Goal: Task Accomplishment & Management: Manage account settings

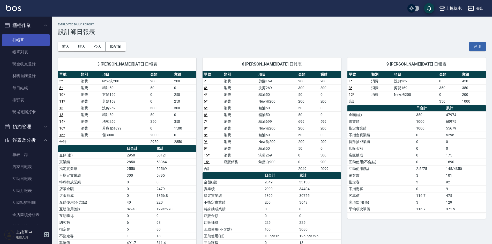
click at [20, 42] on link "打帳單" at bounding box center [26, 40] width 48 height 12
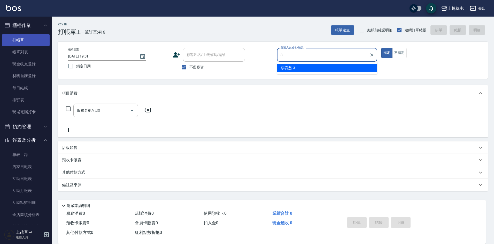
type input "[PERSON_NAME]-3"
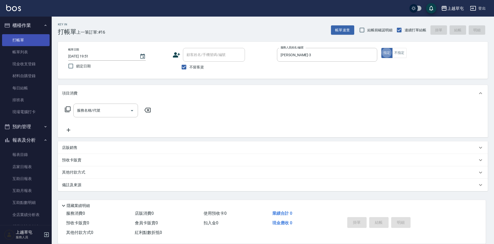
type button "true"
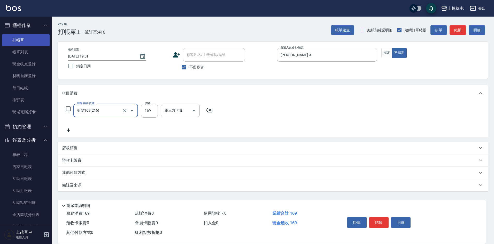
type input "剪髮169(216)"
type input "200"
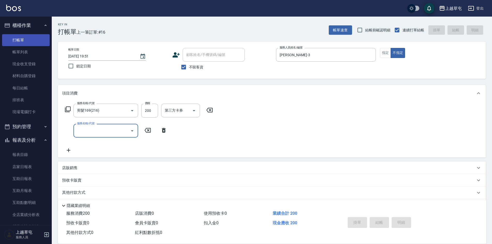
type input "[DATE] 19:52"
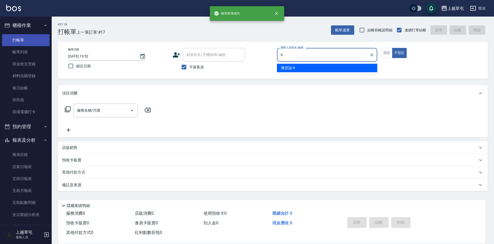
type input "[PERSON_NAME]-9"
type button "false"
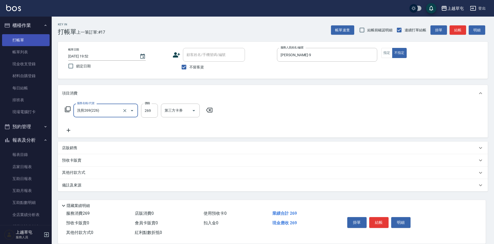
type input "洗剪269(226)"
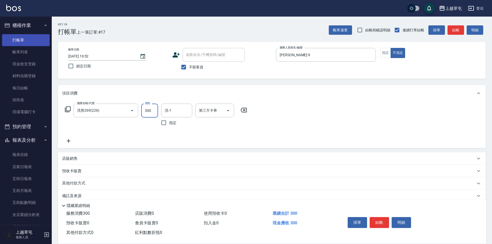
type input "300"
type input "[PERSON_NAME]25"
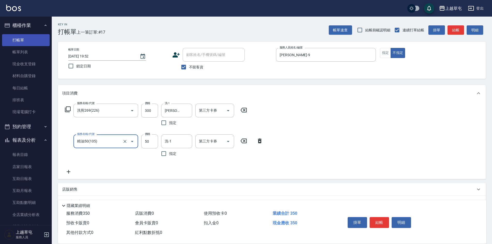
type input "精油50(105)"
type input "0"
type input "[PERSON_NAME]25"
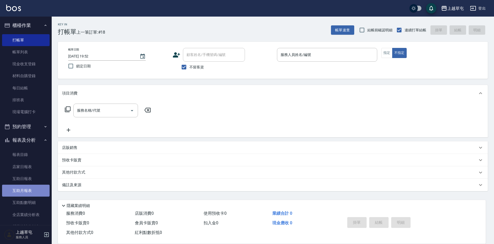
click at [29, 194] on link "互助月報表" at bounding box center [26, 190] width 48 height 12
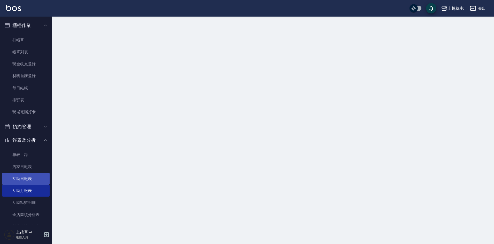
click at [31, 179] on link "互助日報表" at bounding box center [26, 178] width 48 height 12
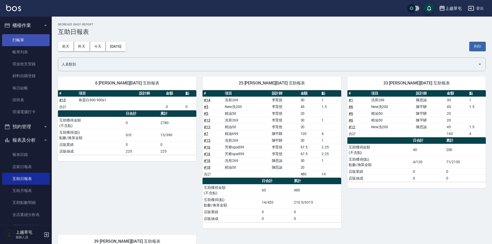
click at [24, 39] on link "打帳單" at bounding box center [26, 40] width 48 height 12
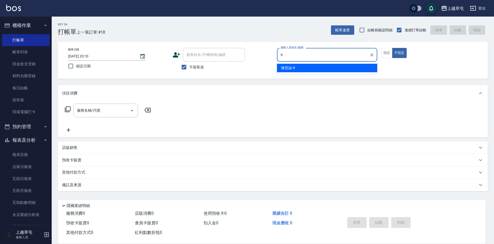
type input "[PERSON_NAME]-9"
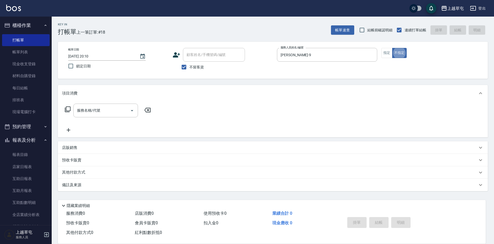
type button "false"
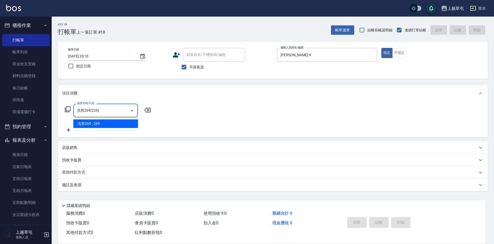
type input "洗剪269(226)"
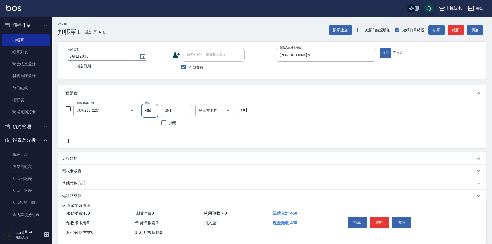
type input "450"
type input "[PERSON_NAME]25"
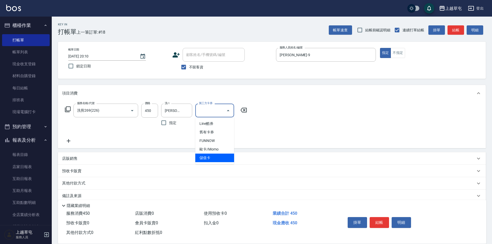
type input "儲值卡"
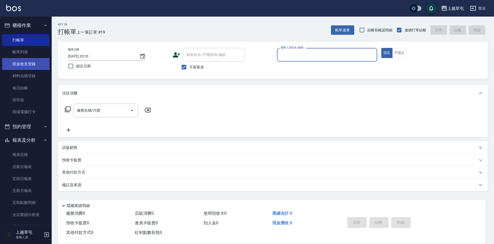
click at [30, 64] on link "現金收支登錄" at bounding box center [26, 64] width 48 height 12
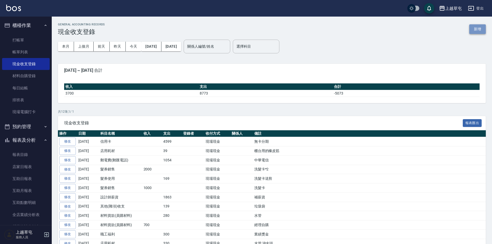
click at [477, 27] on button "新增" at bounding box center [477, 29] width 17 height 10
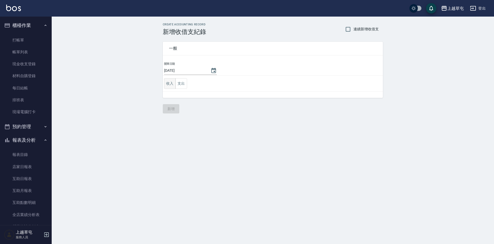
click at [167, 85] on button "收入" at bounding box center [170, 83] width 12 height 11
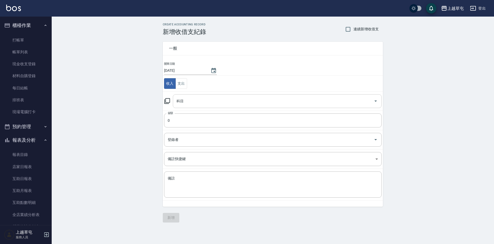
click at [187, 105] on input "科目" at bounding box center [273, 100] width 197 height 9
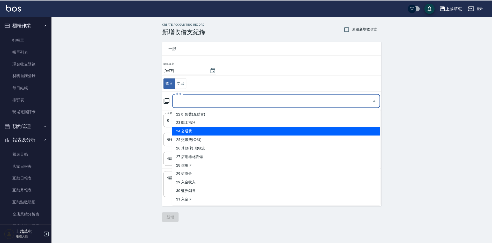
scroll to position [188, 0]
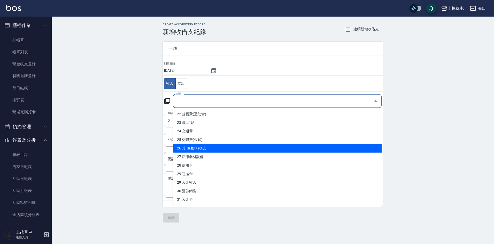
click at [232, 148] on li "26 其他(雜項)收支" at bounding box center [277, 148] width 209 height 9
type input "26 其他(雜項)收支"
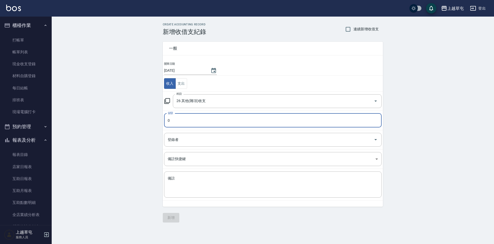
click at [205, 121] on input "0" at bounding box center [273, 120] width 218 height 14
type input "600"
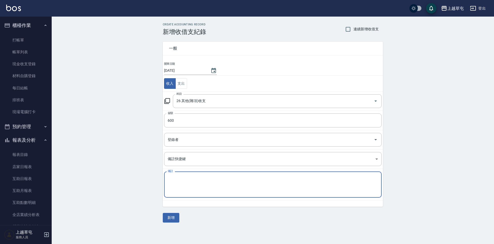
click at [205, 185] on textarea "備註" at bounding box center [273, 185] width 210 height 18
type textarea "6自領"
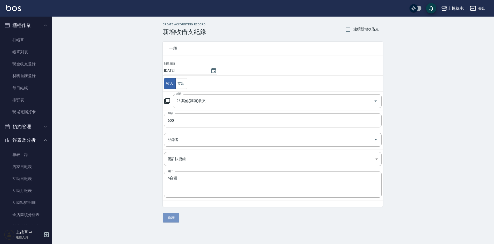
click at [171, 219] on button "新增" at bounding box center [171, 218] width 17 height 10
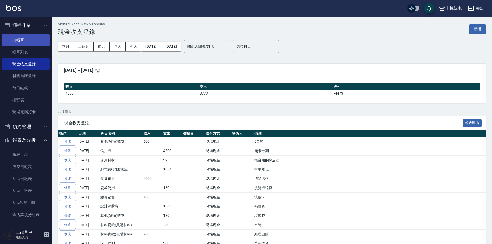
click at [22, 36] on link "打帳單" at bounding box center [26, 40] width 48 height 12
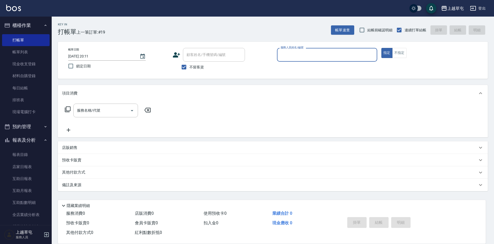
click at [332, 56] on input "服務人員姓名/編號" at bounding box center [328, 54] width 96 height 9
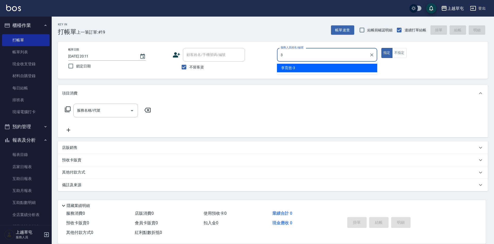
type input "[PERSON_NAME]-3"
type button "true"
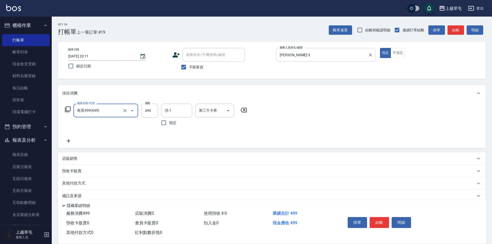
type input "角質499(649)"
type input "[PERSON_NAME]-33"
click at [153, 109] on input "499" at bounding box center [149, 110] width 17 height 14
type input "0"
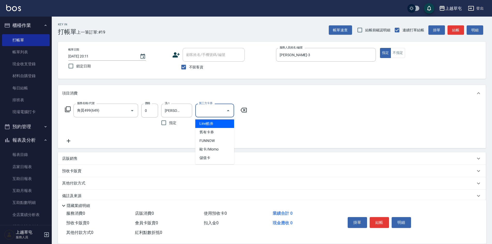
click at [218, 110] on input "第三方卡券" at bounding box center [211, 110] width 26 height 9
click at [214, 135] on span "舊有卡券" at bounding box center [214, 132] width 39 height 9
type input "舊有卡券"
click at [222, 111] on icon "Clear" at bounding box center [220, 110] width 5 height 5
click at [70, 138] on icon at bounding box center [68, 141] width 13 height 6
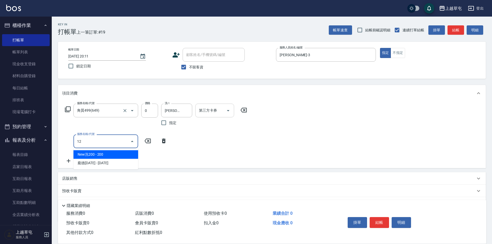
type input "1"
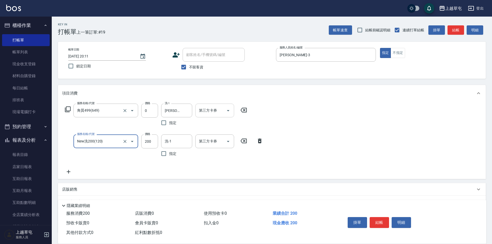
type input "New洗200(120)"
type input "100"
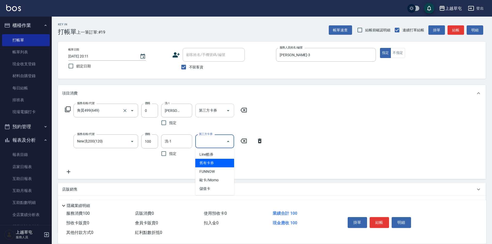
type input "舊有卡券"
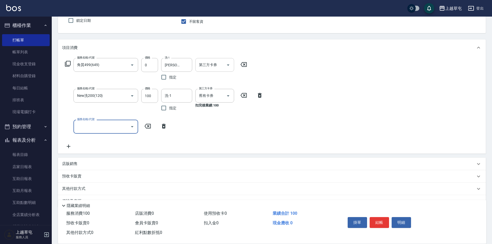
scroll to position [52, 0]
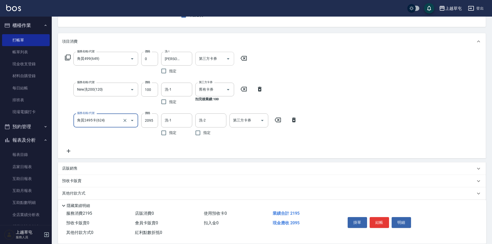
type input "角質2495卡(624)"
type input "[PERSON_NAME]-33"
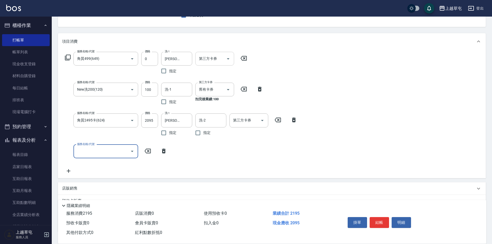
click at [388, 87] on div "服務名稱/代號 角質499(649) 服務名稱/代號 價格 0 價格 洗-1 [PERSON_NAME]-33 洗-1 指定 第三方卡券 第三方卡券 服務名稱…" at bounding box center [272, 114] width 428 height 128
click at [378, 220] on button "結帳" at bounding box center [379, 222] width 19 height 11
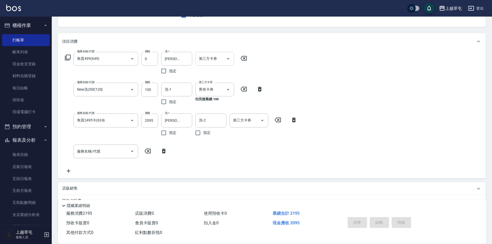
type input "[DATE] 20:13"
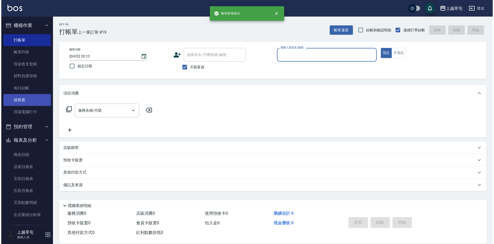
scroll to position [0, 0]
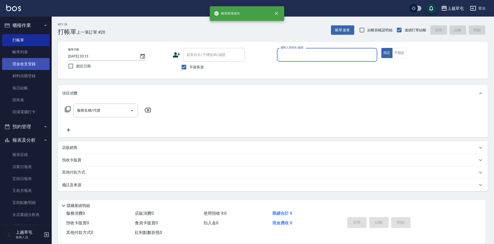
click at [28, 63] on link "現金收支登錄" at bounding box center [26, 64] width 48 height 12
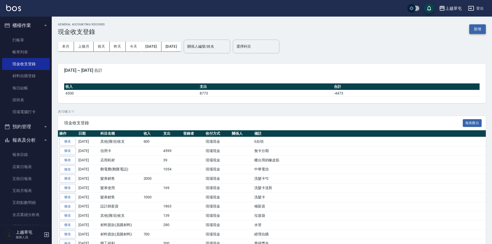
click at [475, 28] on button "新增" at bounding box center [477, 29] width 17 height 10
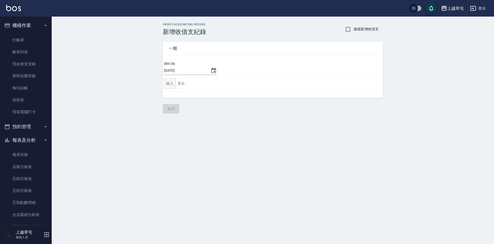
click at [169, 83] on button "收入" at bounding box center [170, 83] width 12 height 11
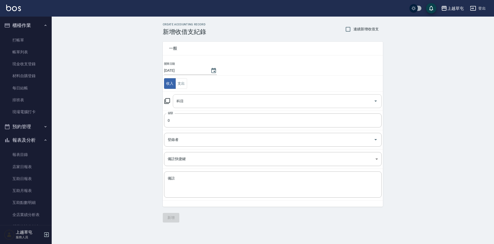
click at [188, 98] on input "科目" at bounding box center [273, 100] width 197 height 9
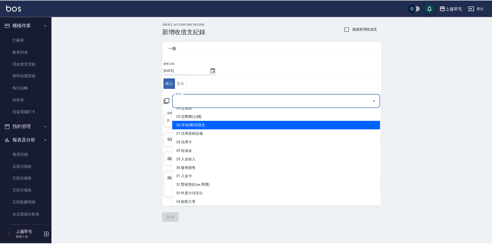
scroll to position [214, 0]
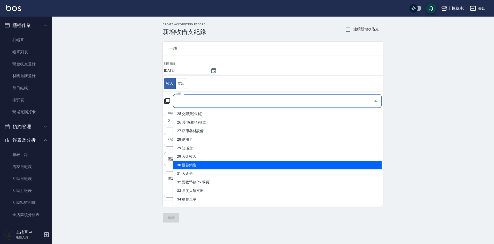
click at [213, 166] on li "30 髮券銷售" at bounding box center [277, 165] width 209 height 9
type input "30 髮券銷售"
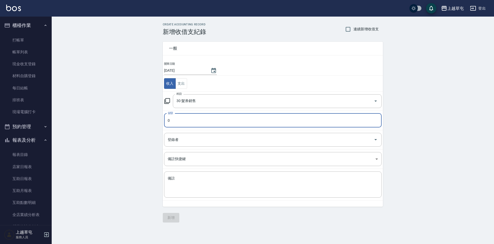
click at [193, 117] on input "0" at bounding box center [273, 120] width 218 height 14
type input "400"
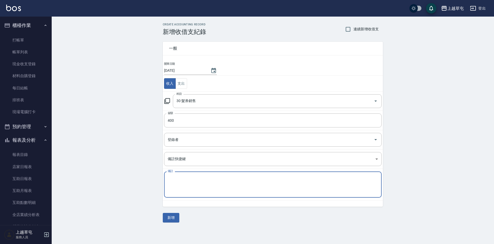
click at [211, 181] on textarea "備註" at bounding box center [273, 185] width 210 height 18
type textarea "賣"
type textarea "賣499"
click at [183, 182] on textarea "備註" at bounding box center [273, 185] width 210 height 18
type textarea "4"
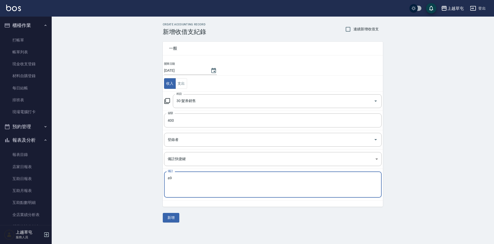
type textarea "a"
type textarea "499頭皮卡"
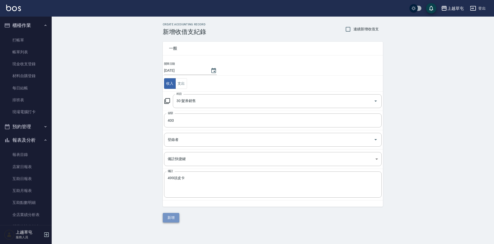
click at [169, 218] on button "新增" at bounding box center [171, 218] width 17 height 10
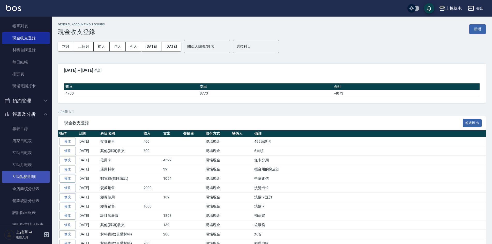
scroll to position [52, 0]
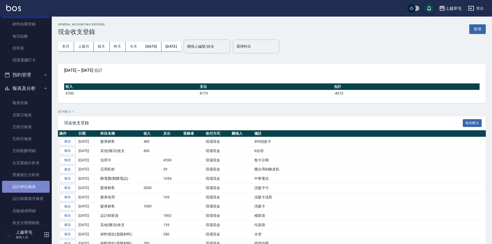
click at [32, 184] on link "設計師日報表" at bounding box center [26, 186] width 48 height 12
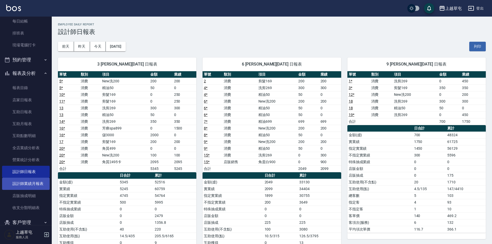
scroll to position [77, 0]
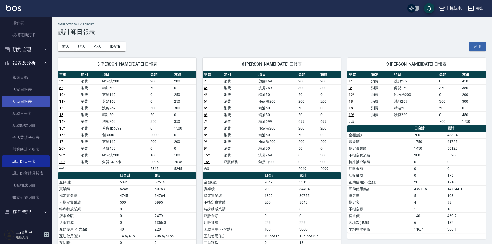
click at [25, 100] on link "互助日報表" at bounding box center [26, 101] width 48 height 12
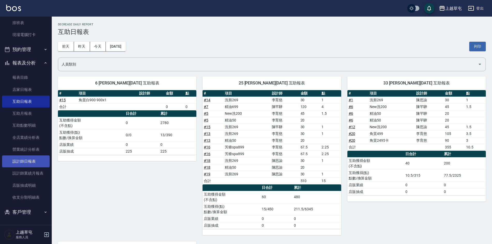
click at [27, 162] on link "設計師日報表" at bounding box center [26, 161] width 48 height 12
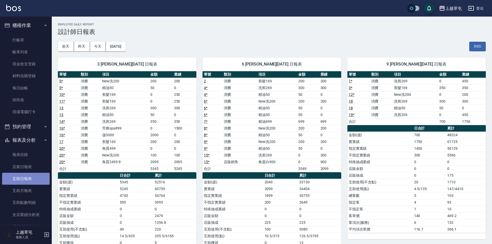
click at [28, 181] on link "互助日報表" at bounding box center [26, 178] width 48 height 12
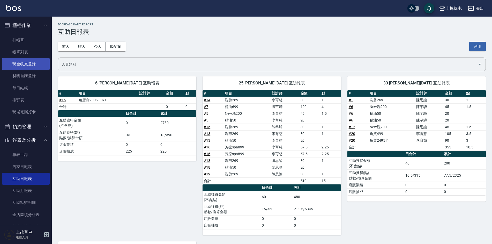
click at [29, 65] on link "現金收支登錄" at bounding box center [26, 64] width 48 height 12
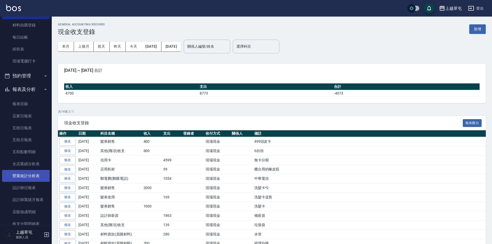
scroll to position [52, 0]
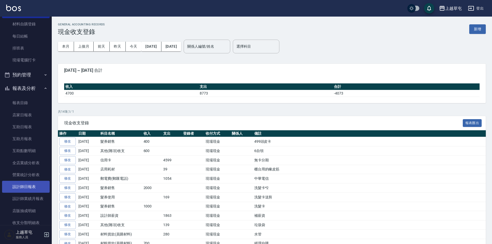
click at [31, 189] on link "設計師日報表" at bounding box center [26, 186] width 48 height 12
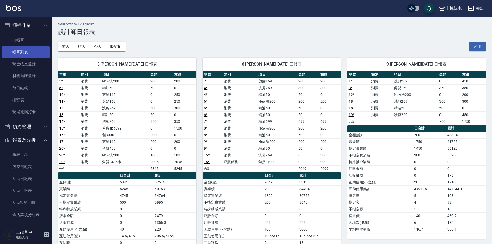
click at [18, 52] on link "帳單列表" at bounding box center [26, 52] width 48 height 12
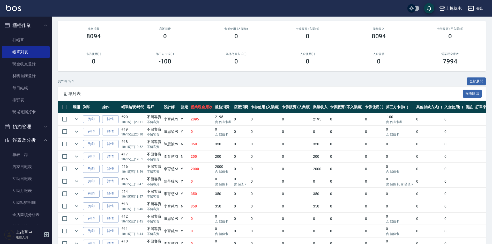
scroll to position [52, 0]
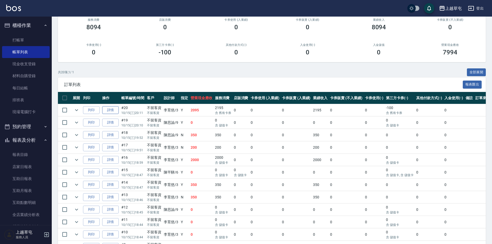
click at [111, 111] on link "詳情" at bounding box center [110, 110] width 17 height 8
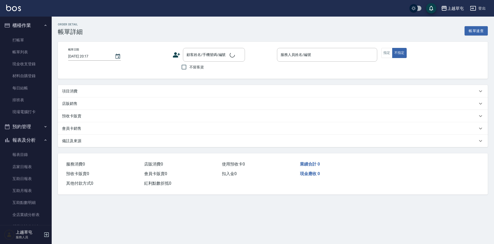
type input "[DATE] 20:11"
checkbox input "true"
type input "[PERSON_NAME]-3"
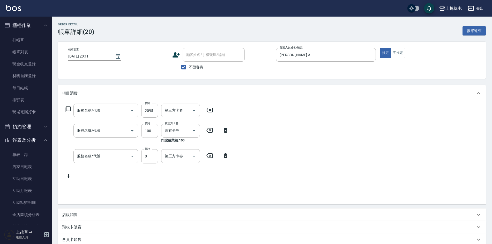
type input "角質2495卡(624)"
type input "New洗200(120)"
type input "角質499(649)"
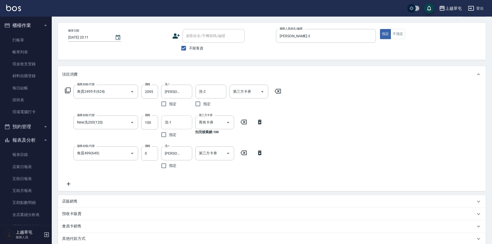
scroll to position [52, 0]
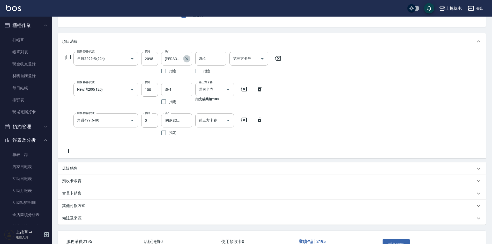
click at [186, 59] on icon "Clear" at bounding box center [186, 58] width 3 height 3
click at [317, 129] on div "服務名稱/代號 角質2495卡(624) 服務名稱/代號 價格 2095 價格 洗-1 洗-1 指定 洗-2 洗-2 指定 第三方卡券 第三方卡券 服務名稱/…" at bounding box center [272, 104] width 428 height 108
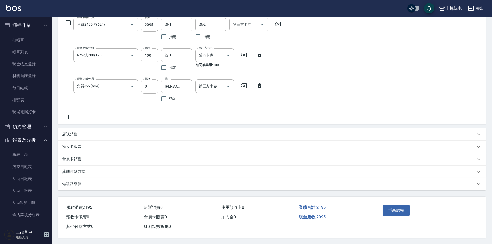
scroll to position [88, 0]
click at [393, 210] on button "重新結帳" at bounding box center [395, 210] width 27 height 11
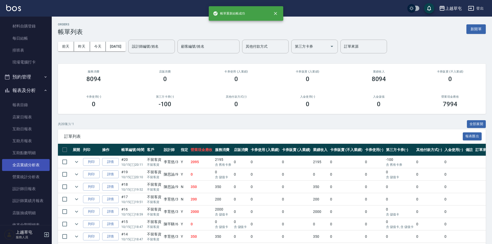
scroll to position [52, 0]
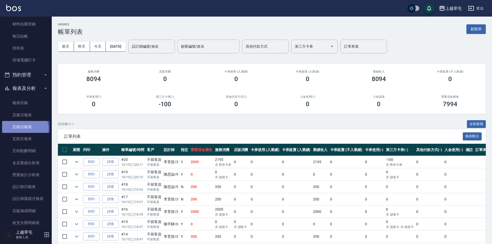
click at [24, 129] on link "互助日報表" at bounding box center [26, 127] width 48 height 12
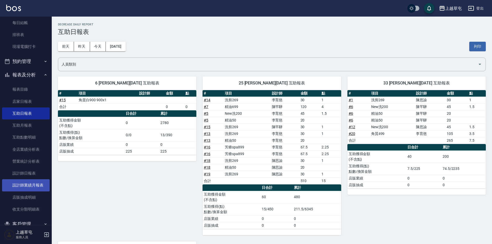
scroll to position [77, 0]
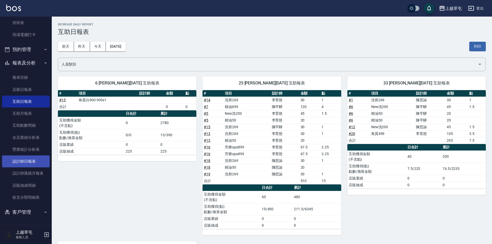
click at [31, 161] on link "設計師日報表" at bounding box center [26, 161] width 48 height 12
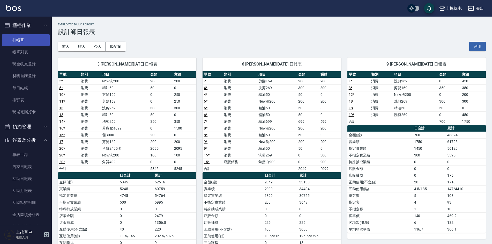
click at [26, 41] on link "打帳單" at bounding box center [26, 40] width 48 height 12
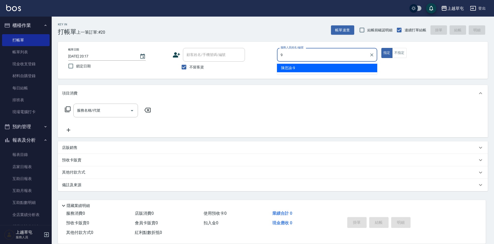
type input "[PERSON_NAME]-9"
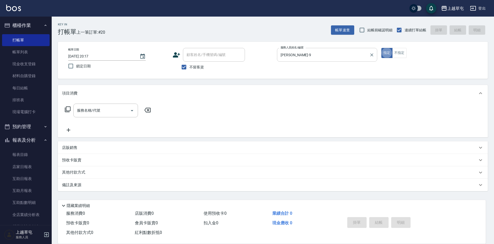
type button "true"
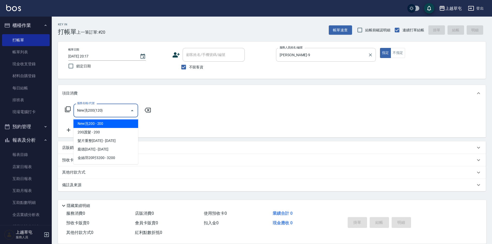
type input "New洗200(120)"
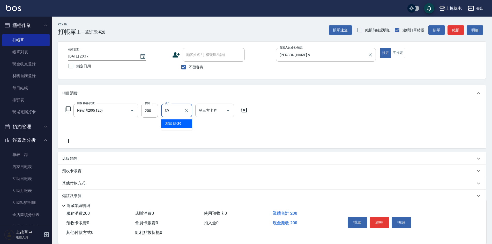
type input "[PERSON_NAME]-39"
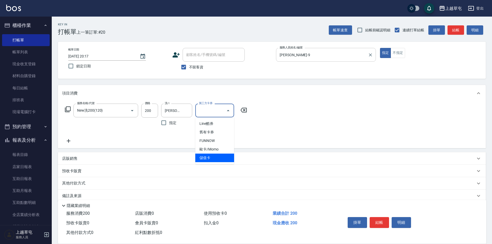
type input "儲值卡"
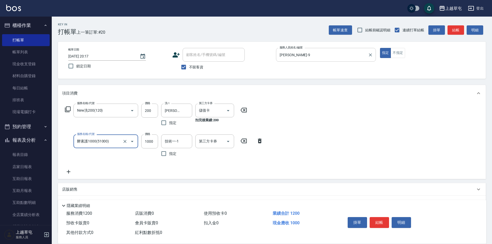
type input "酵素護1000(51000)"
type input "900"
type input "[PERSON_NAME]-39"
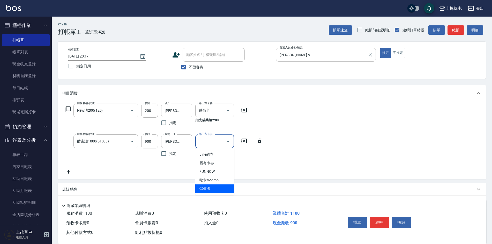
type input "儲值卡"
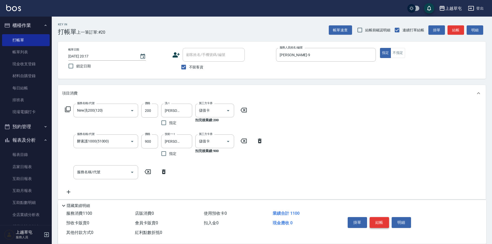
click at [375, 219] on button "結帳" at bounding box center [379, 222] width 19 height 11
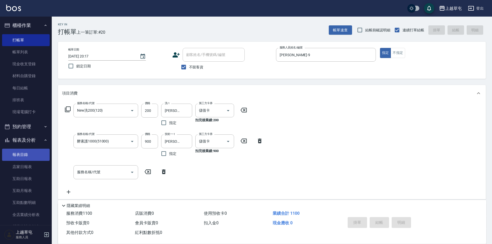
type input "[DATE] 20:18"
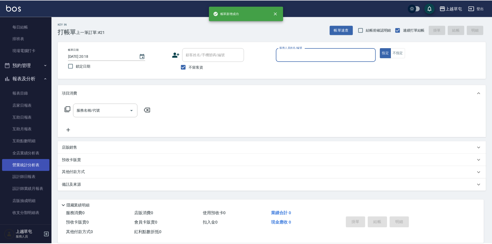
scroll to position [77, 0]
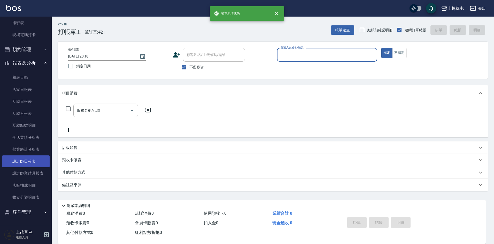
click at [30, 161] on link "設計師日報表" at bounding box center [26, 161] width 48 height 12
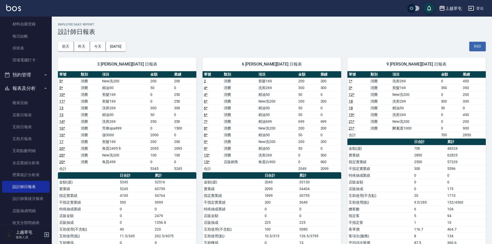
scroll to position [51, 0]
click at [23, 104] on link "報表目錄" at bounding box center [26, 103] width 48 height 12
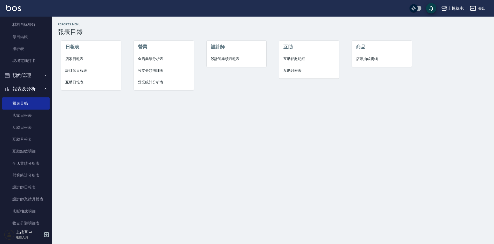
click at [69, 61] on span "店家日報表" at bounding box center [91, 58] width 52 height 5
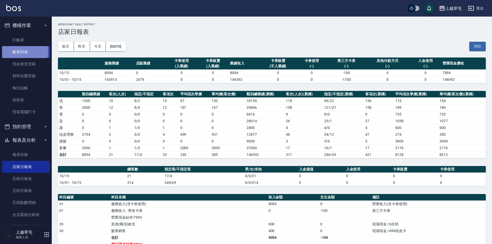
click at [19, 52] on link "帳單列表" at bounding box center [26, 52] width 48 height 12
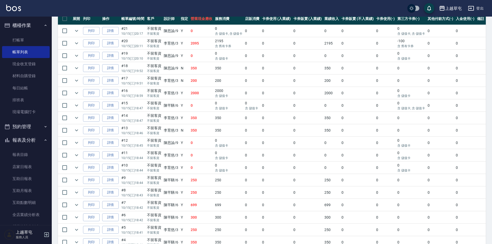
scroll to position [119, 0]
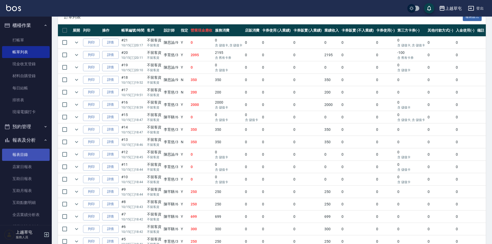
click at [27, 154] on link "報表目錄" at bounding box center [26, 154] width 48 height 12
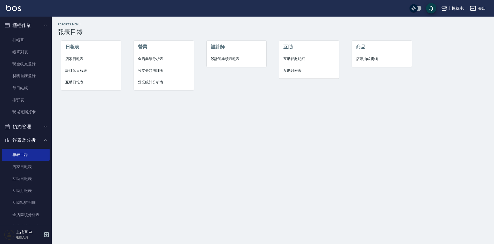
click at [74, 59] on span "店家日報表" at bounding box center [91, 58] width 52 height 5
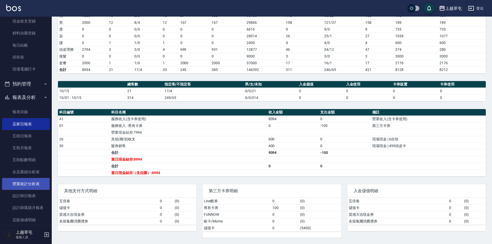
scroll to position [52, 0]
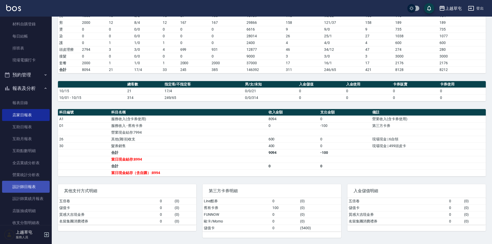
click at [31, 188] on link "設計師日報表" at bounding box center [26, 186] width 48 height 12
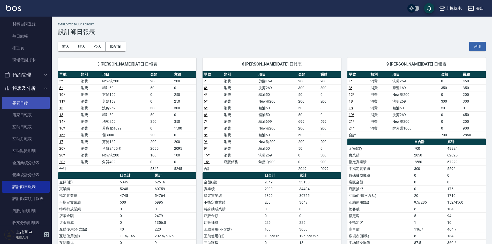
click at [25, 102] on link "報表目錄" at bounding box center [26, 103] width 48 height 12
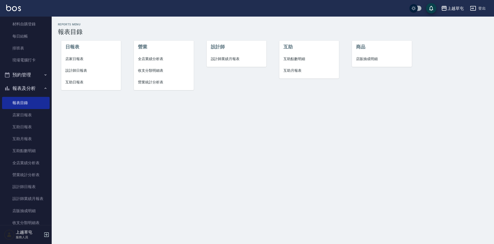
click at [80, 59] on span "店家日報表" at bounding box center [91, 58] width 52 height 5
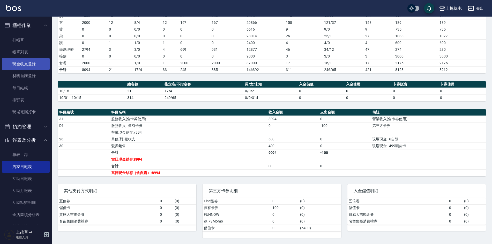
drag, startPoint x: 25, startPoint y: 54, endPoint x: 27, endPoint y: 65, distance: 11.1
click at [25, 54] on link "帳單列表" at bounding box center [26, 52] width 48 height 12
click at [27, 65] on link "現金收支登錄" at bounding box center [26, 64] width 48 height 12
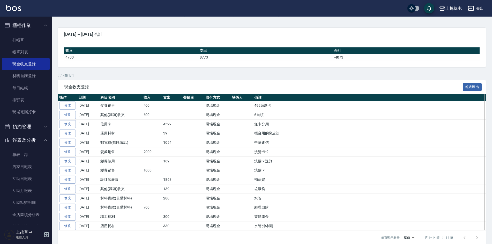
scroll to position [43, 0]
